Goal: Find specific page/section: Find specific page/section

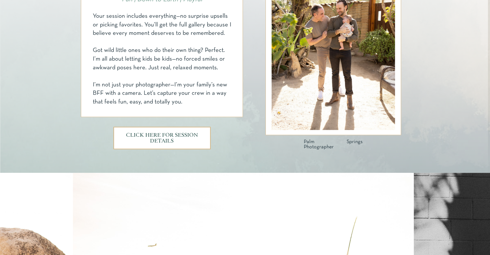
scroll to position [391, 0]
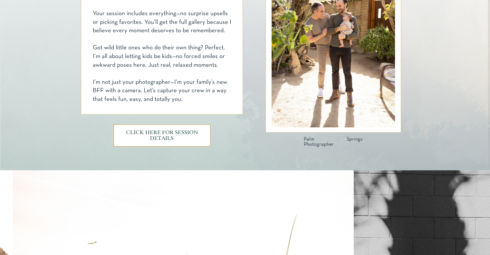
click at [169, 131] on h3 "CLICK HERE FOR SESSION DETAILS" at bounding box center [162, 135] width 73 height 11
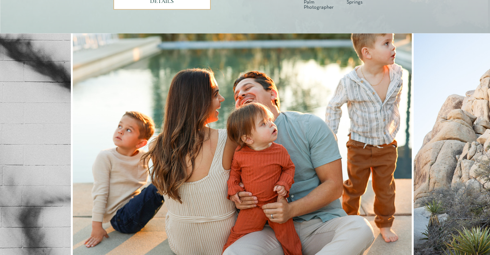
scroll to position [533, 0]
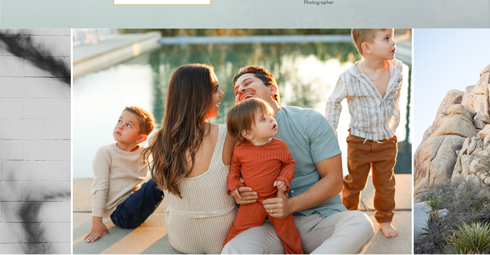
click at [79, 149] on img at bounding box center [242, 141] width 339 height 226
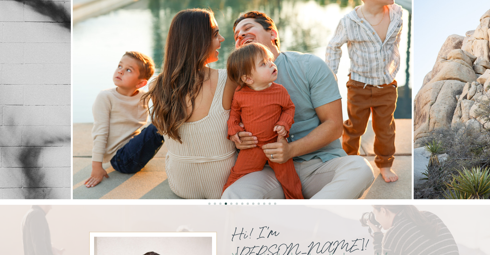
scroll to position [587, 0]
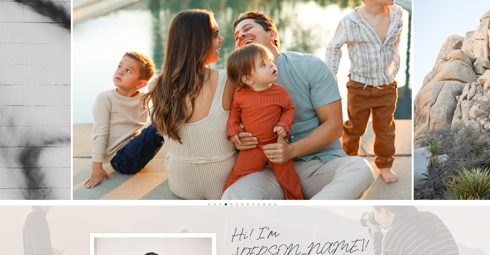
click at [230, 204] on li "Page dot 5" at bounding box center [231, 204] width 2 height 2
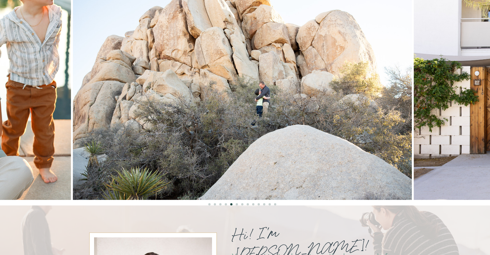
click at [237, 203] on li "Page dot 6" at bounding box center [237, 204] width 2 height 2
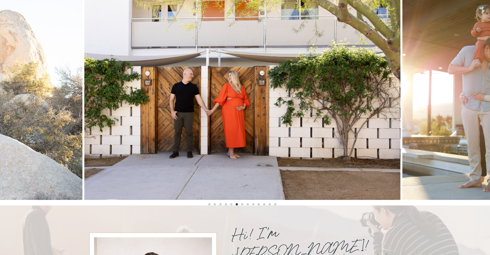
click at [242, 203] on li "Page dot 7" at bounding box center [242, 204] width 2 height 2
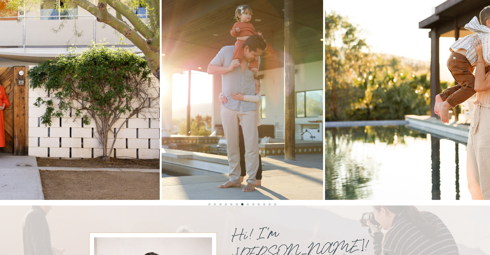
click at [247, 203] on li "Page dot 8" at bounding box center [248, 204] width 2 height 2
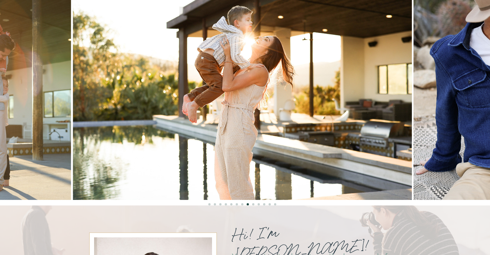
click at [253, 204] on li "Page dot 9" at bounding box center [253, 204] width 2 height 2
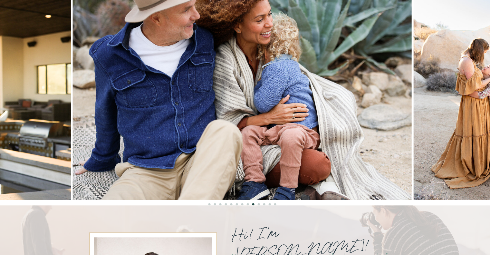
click at [258, 203] on li "Page dot 10" at bounding box center [258, 204] width 2 height 2
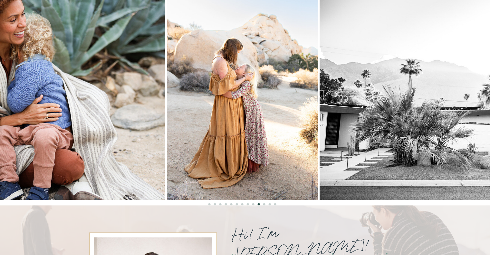
click at [264, 203] on li "Page dot 11" at bounding box center [264, 204] width 2 height 2
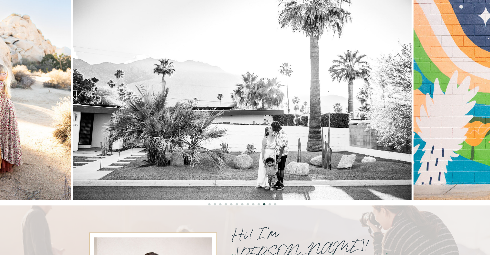
click at [269, 204] on li "Page dot 12" at bounding box center [269, 204] width 2 height 2
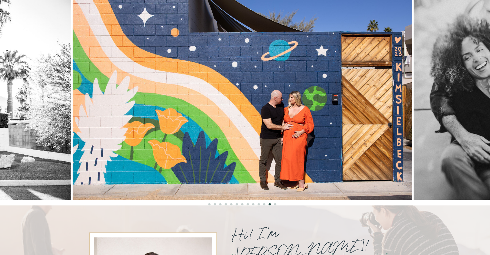
click at [274, 204] on li "Page dot 13" at bounding box center [275, 204] width 2 height 2
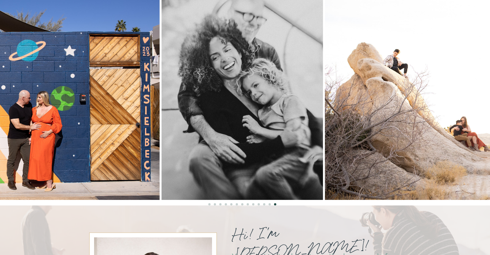
click at [209, 203] on li "Page dot 1" at bounding box center [209, 204] width 2 height 2
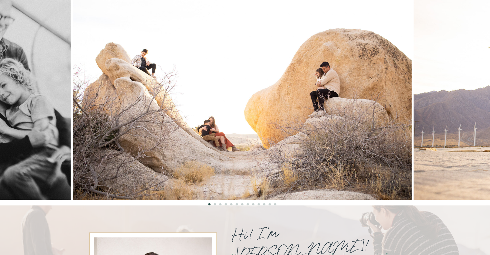
click at [214, 203] on li "Page dot 2" at bounding box center [215, 204] width 2 height 2
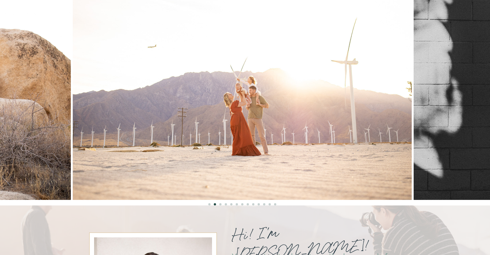
click at [220, 203] on li "Page dot 3" at bounding box center [220, 204] width 2 height 2
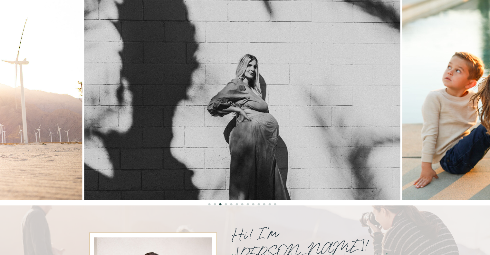
click at [226, 204] on li "Page dot 4" at bounding box center [226, 204] width 2 height 2
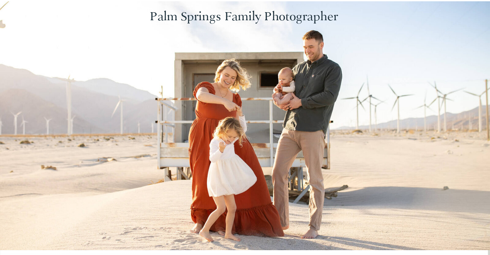
scroll to position [0, 0]
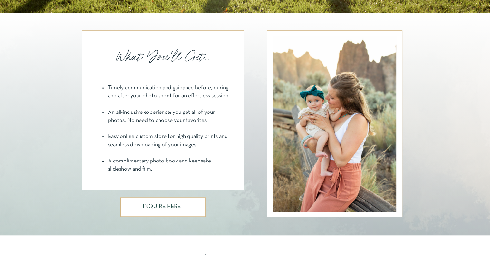
scroll to position [449, 0]
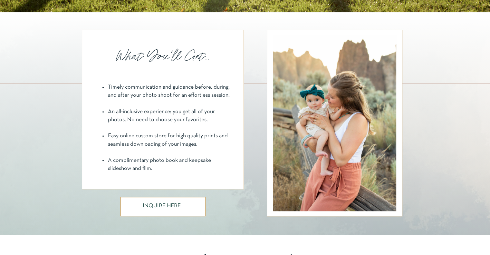
click at [164, 205] on h3 "INQUIRE HERE" at bounding box center [163, 206] width 40 height 7
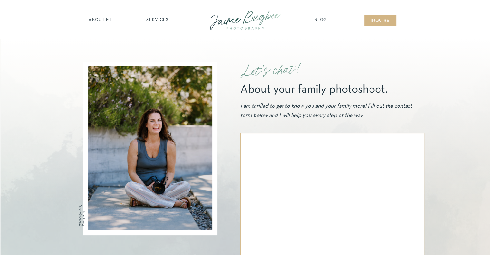
click at [109, 20] on nav "about ME" at bounding box center [101, 20] width 28 height 6
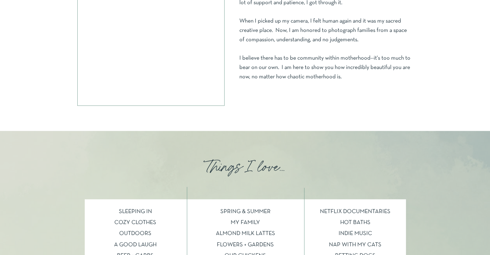
scroll to position [360, 0]
